Goal: Find contact information: Find contact information

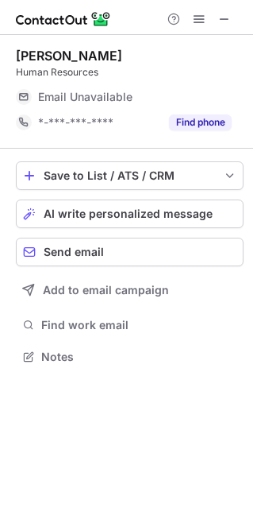
scroll to position [8, 8]
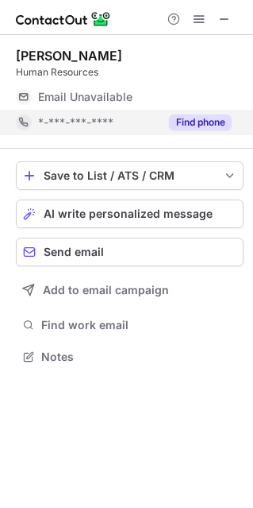
click at [223, 122] on button "Find phone" at bounding box center [200, 122] width 63 height 16
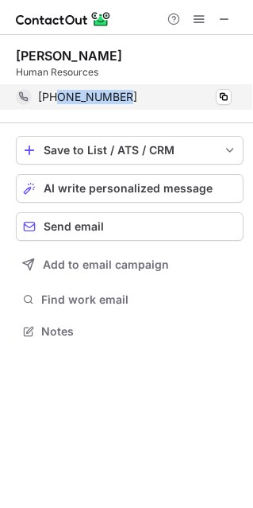
scroll to position [319, 253]
drag, startPoint x: 134, startPoint y: 118, endPoint x: 59, endPoint y: 118, distance: 75.5
click at [59, 118] on div "Rosey Issac Human Resources +919619437557 Copy" at bounding box center [130, 79] width 228 height 88
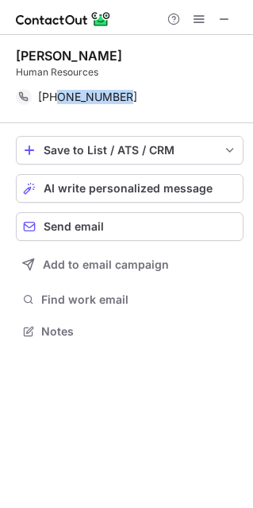
copy span "9619437557"
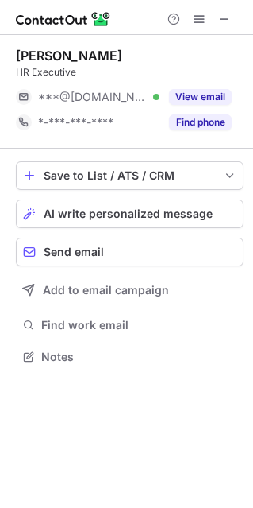
scroll to position [8, 8]
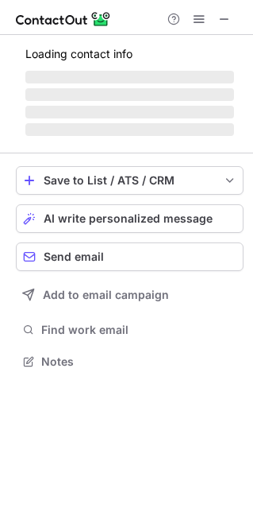
scroll to position [8, 8]
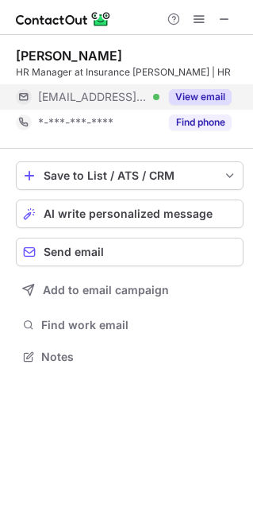
click at [206, 103] on button "View email" at bounding box center [200, 97] width 63 height 16
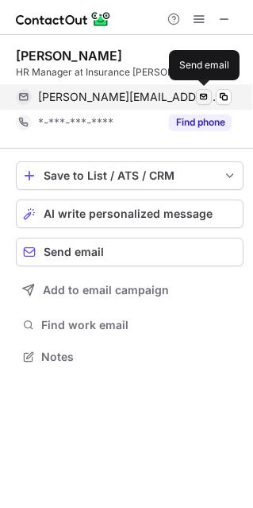
click at [207, 97] on span at bounding box center [204, 97] width 13 height 13
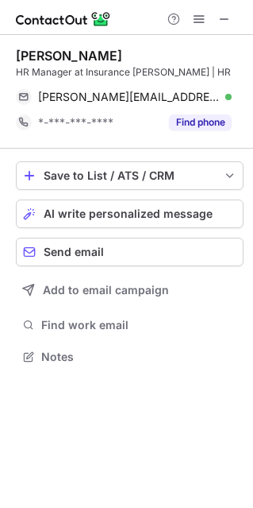
click at [175, 65] on div "HR Manager at Insurance Samadhan | HR" at bounding box center [130, 72] width 228 height 14
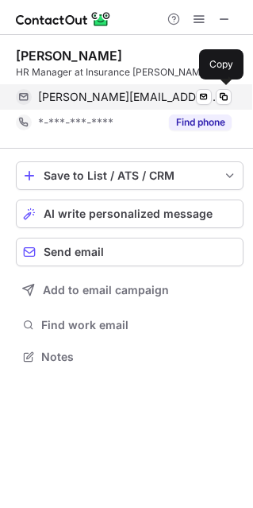
click at [230, 105] on div "prachi@insurancesamadhan.com Verified Send email Copy" at bounding box center [124, 96] width 216 height 25
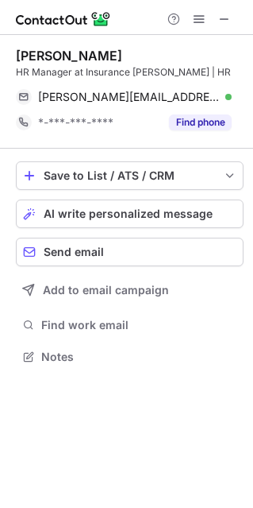
scroll to position [345, 253]
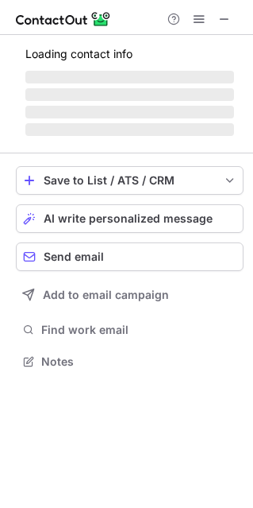
scroll to position [8, 8]
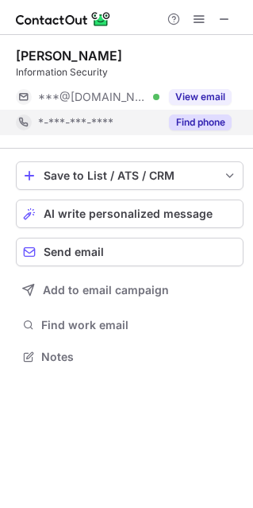
click at [204, 123] on button "Find phone" at bounding box center [200, 122] width 63 height 16
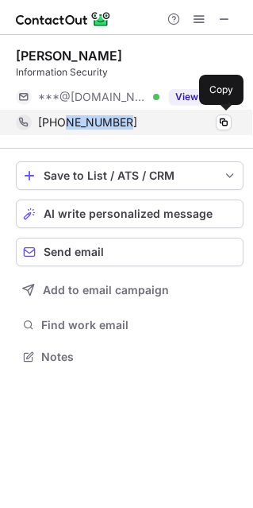
drag, startPoint x: 136, startPoint y: 125, endPoint x: 61, endPoint y: 129, distance: 74.8
click at [61, 129] on div "+918058888507 Copy" at bounding box center [124, 122] width 216 height 25
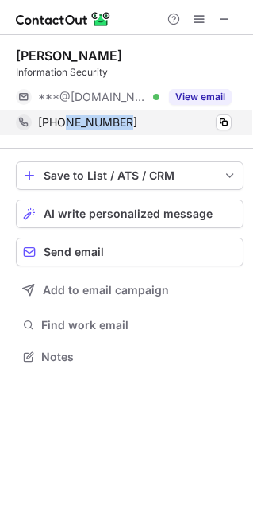
click at [152, 131] on div "+918058888507 Copy" at bounding box center [124, 122] width 216 height 25
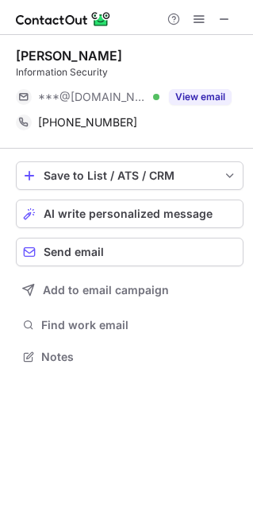
click at [83, 139] on div "Vijay Singh Information Security ***@gmail.com Verified View email +91805888850…" at bounding box center [130, 92] width 228 height 114
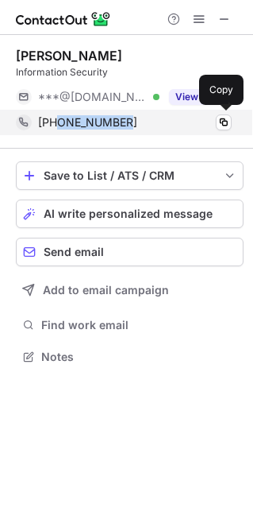
drag, startPoint x: 129, startPoint y: 123, endPoint x: 59, endPoint y: 122, distance: 70.7
click at [59, 122] on div "+918058888507" at bounding box center [135, 122] width 194 height 14
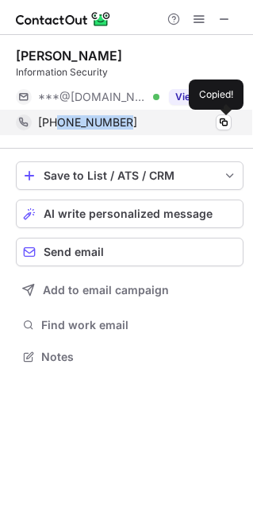
copy span "8058888507"
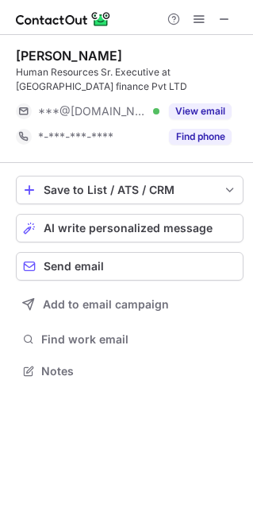
scroll to position [359, 253]
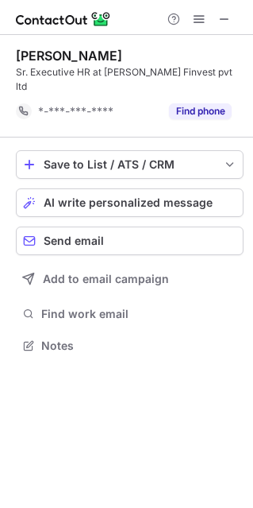
scroll to position [351, 253]
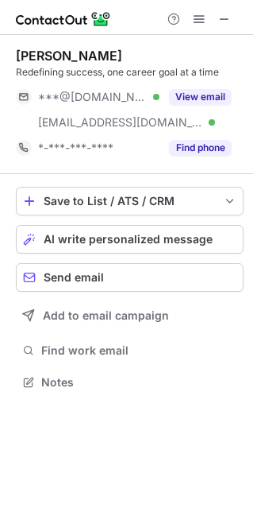
scroll to position [370, 253]
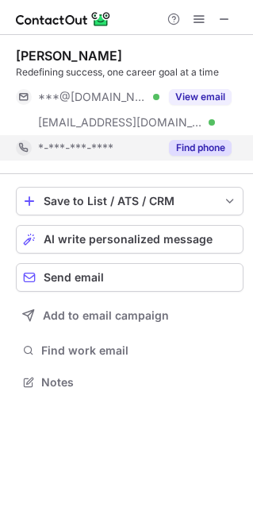
click at [193, 151] on button "Find phone" at bounding box center [200, 148] width 63 height 16
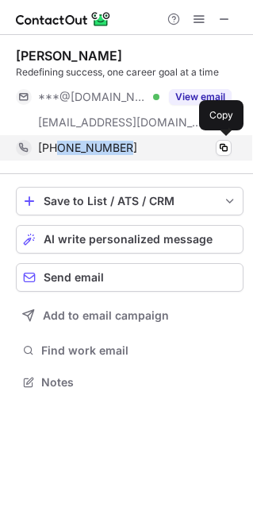
drag, startPoint x: 133, startPoint y: 149, endPoint x: 59, endPoint y: 150, distance: 74.7
click at [59, 150] on div "[PHONE_NUMBER]" at bounding box center [135, 148] width 194 height 14
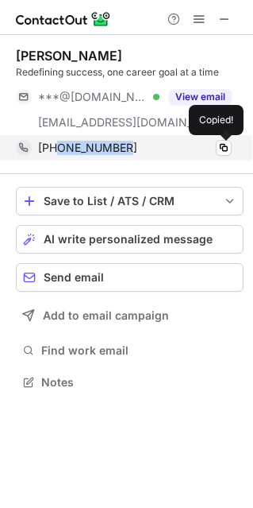
copy span "9873128992"
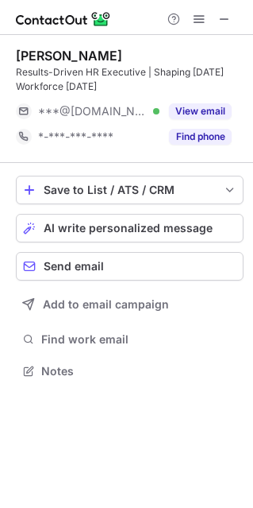
scroll to position [359, 253]
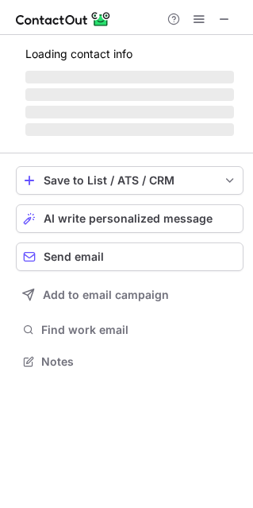
scroll to position [384, 253]
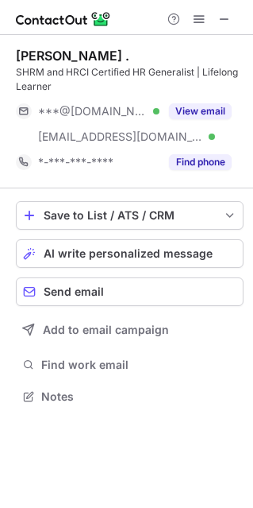
scroll to position [384, 253]
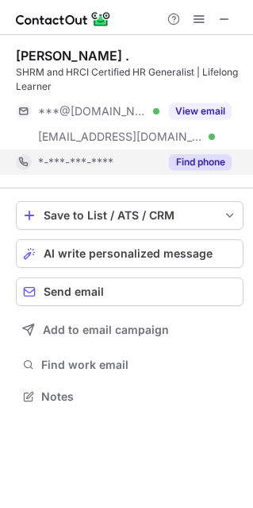
click at [199, 156] on button "Find phone" at bounding box center [200, 162] width 63 height 16
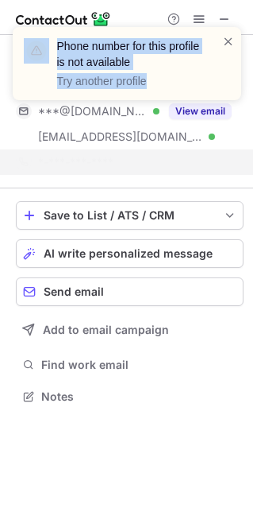
drag, startPoint x: 225, startPoint y: 14, endPoint x: 253, endPoint y: 295, distance: 281.8
click at [253, 295] on div "Phone number for this profile is not available Try another profile Nancy . SHRM…" at bounding box center [126, 254] width 253 height 508
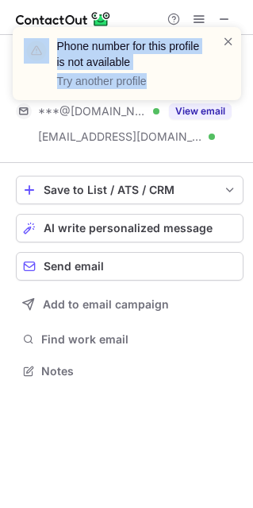
scroll to position [359, 253]
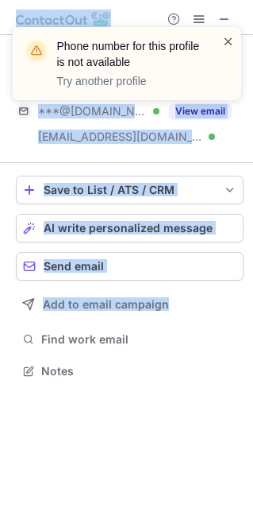
click at [226, 37] on span at bounding box center [228, 41] width 13 height 16
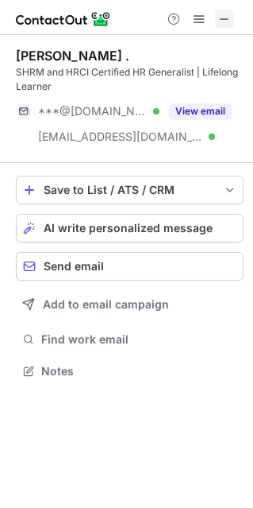
click at [223, 19] on span at bounding box center [224, 19] width 13 height 13
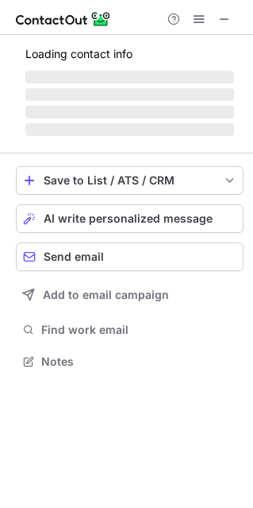
scroll to position [384, 253]
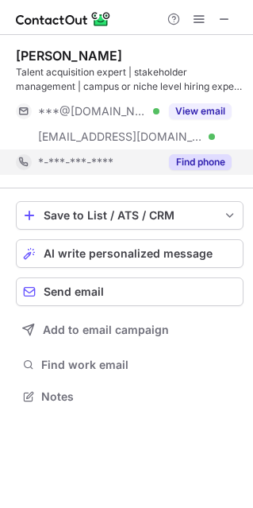
click at [206, 169] on button "Find phone" at bounding box center [200, 162] width 63 height 16
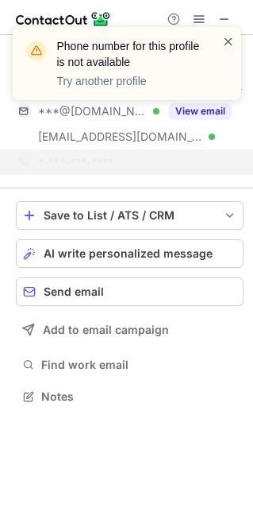
click at [226, 41] on span at bounding box center [228, 41] width 13 height 16
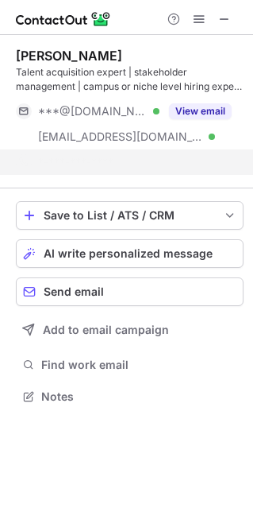
scroll to position [359, 253]
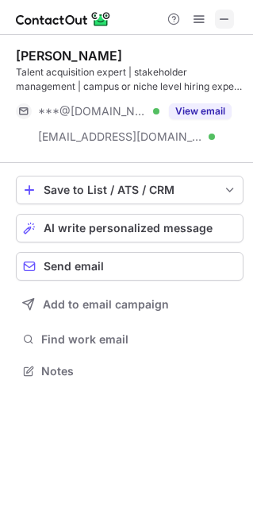
click at [224, 20] on span at bounding box center [224, 19] width 13 height 13
click at [38, 20] on img at bounding box center [63, 19] width 95 height 19
